Goal: Transaction & Acquisition: Obtain resource

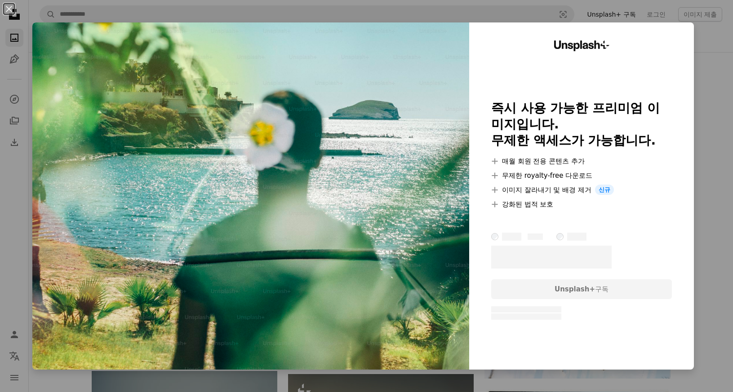
scroll to position [10512, 0]
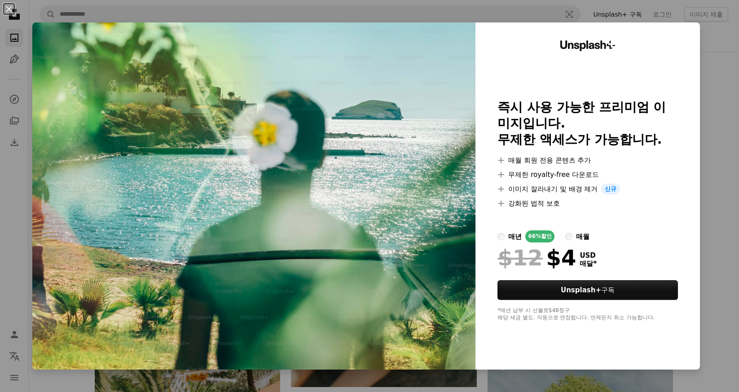
click at [722, 185] on div "An X shape Unsplash+ 즉시 사용 가능한 프리미엄 이미지입니다. 무제한 액세스가 가능합니다. A plus sign 매월 회원 전…" at bounding box center [369, 196] width 739 height 392
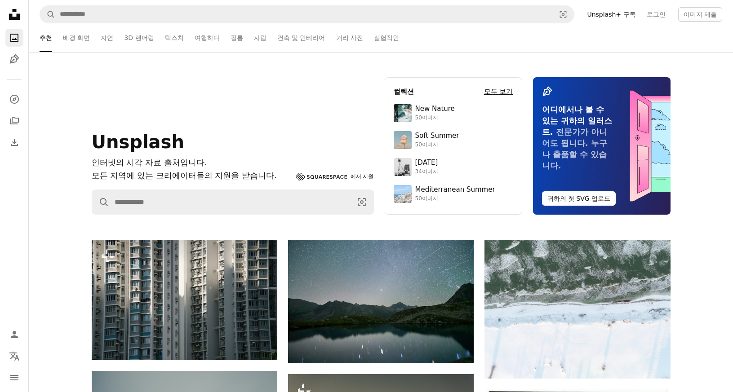
click at [503, 92] on h4 "모두 보기" at bounding box center [498, 91] width 29 height 11
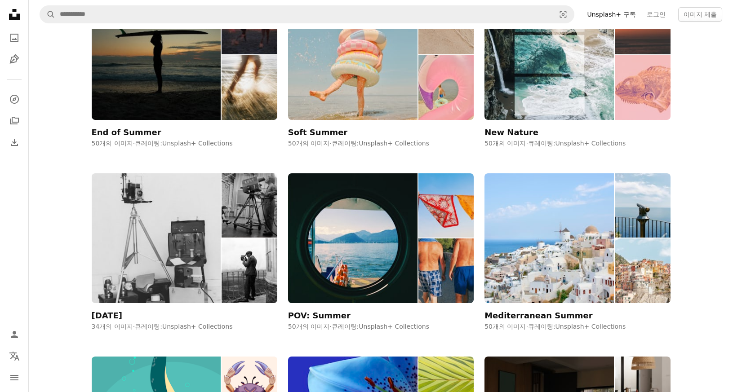
scroll to position [167, 0]
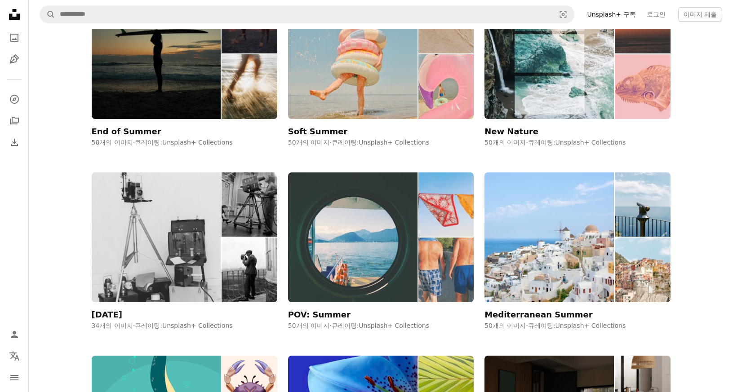
click at [322, 318] on div "POV: Summer" at bounding box center [319, 315] width 62 height 11
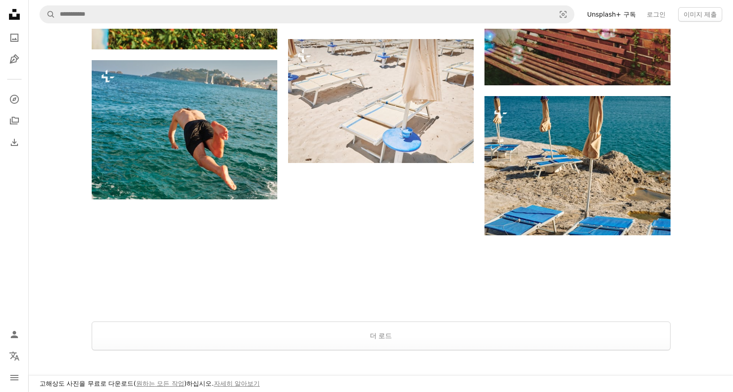
scroll to position [1258, 0]
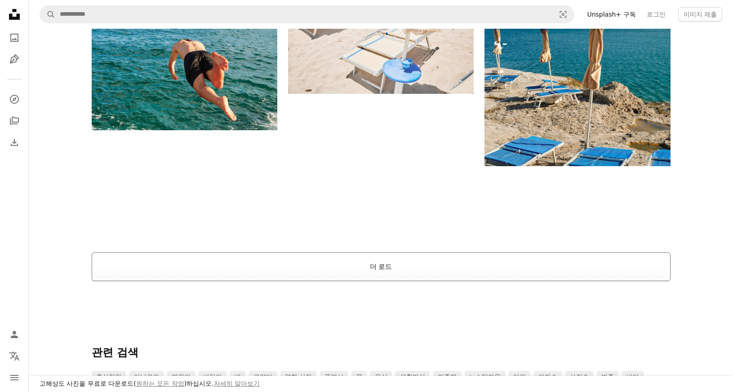
click at [370, 267] on button "더 로드" at bounding box center [381, 266] width 579 height 29
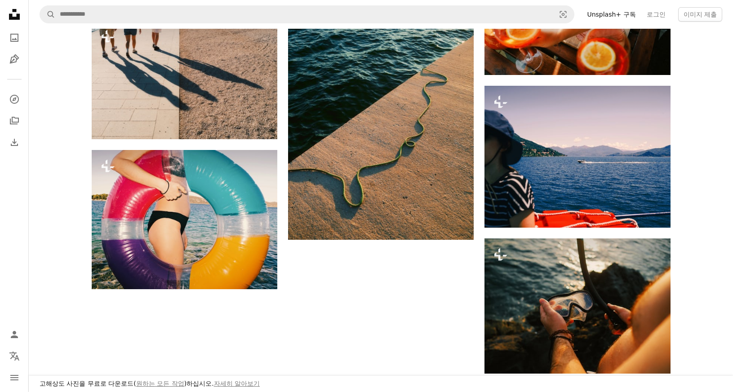
scroll to position [2920, 0]
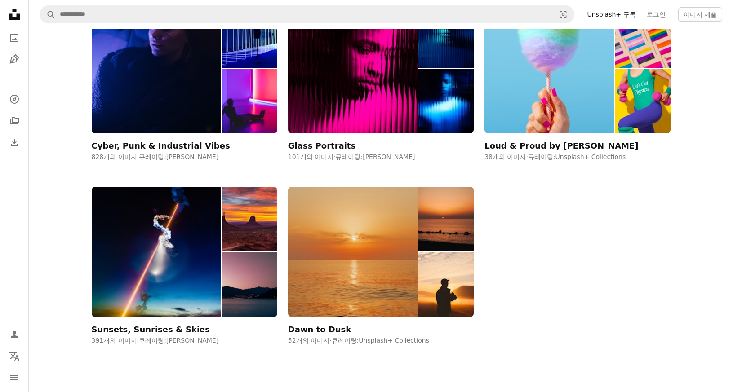
scroll to position [167, 0]
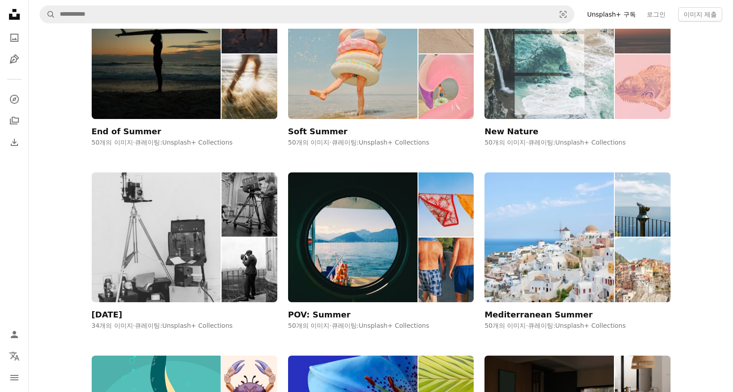
click at [496, 129] on div "New Nature" at bounding box center [511, 131] width 54 height 11
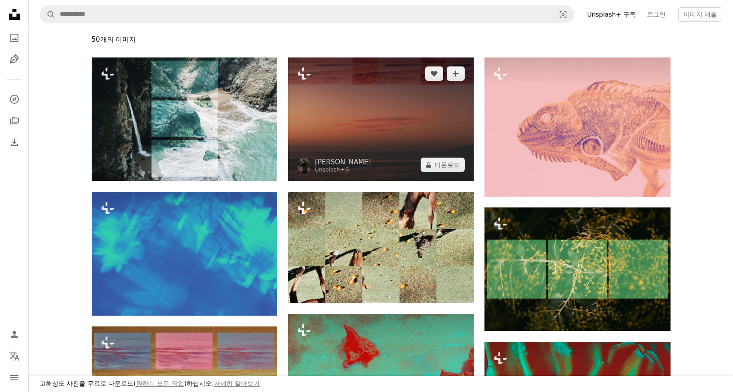
scroll to position [90, 0]
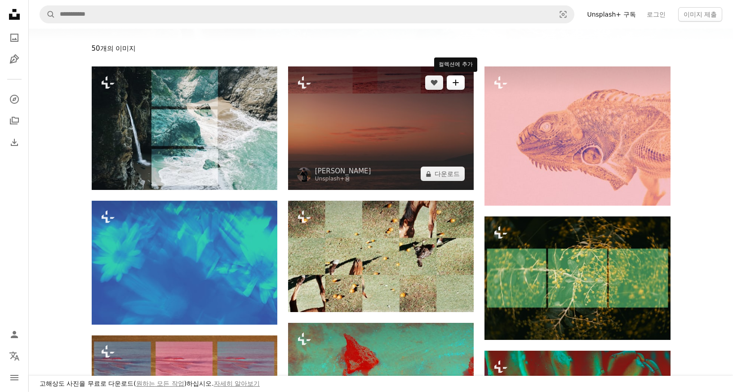
click at [456, 85] on icon "컬렉션에 추가" at bounding box center [456, 83] width 6 height 6
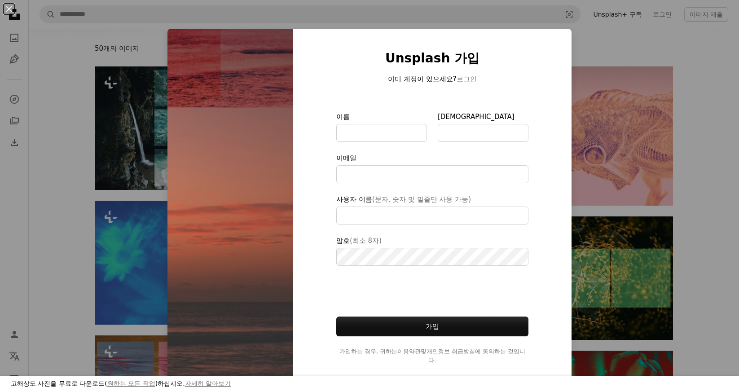
click at [645, 41] on div "An X shape 고해상도 사진을 무료로 다운로드( 원하는 모든 작업 )하십시오. 자세히 알아보기 Unsplash 가입 이미 계정이 있으세요…" at bounding box center [369, 196] width 739 height 392
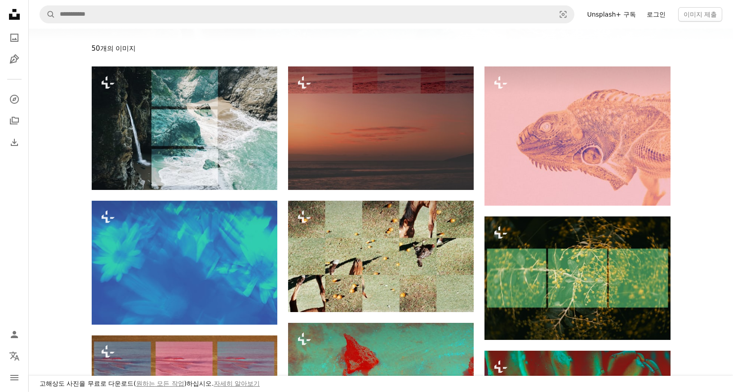
click at [654, 14] on link "로그인" at bounding box center [656, 14] width 30 height 14
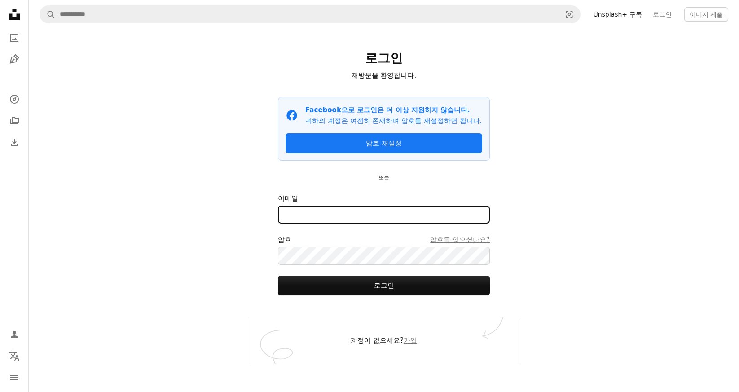
click at [372, 224] on input "이메일" at bounding box center [384, 215] width 212 height 18
type input "**********"
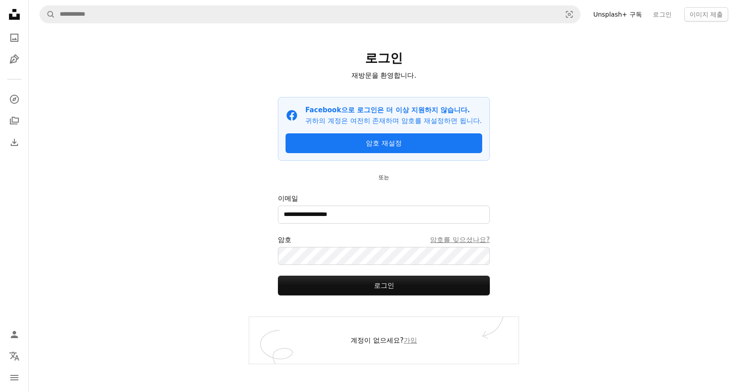
drag, startPoint x: 641, startPoint y: 0, endPoint x: 706, endPoint y: 86, distance: 107.5
click at [706, 86] on div "**********" at bounding box center [384, 196] width 711 height 392
